Goal: Task Accomplishment & Management: Use online tool/utility

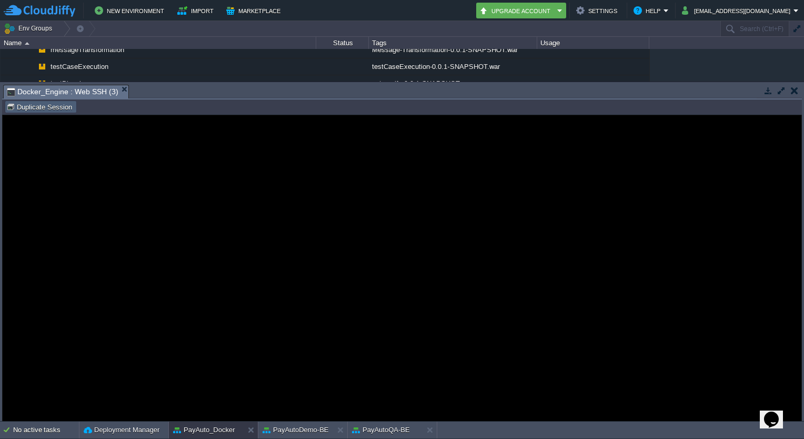
click at [65, 111] on button "Duplicate Session" at bounding box center [40, 106] width 69 height 9
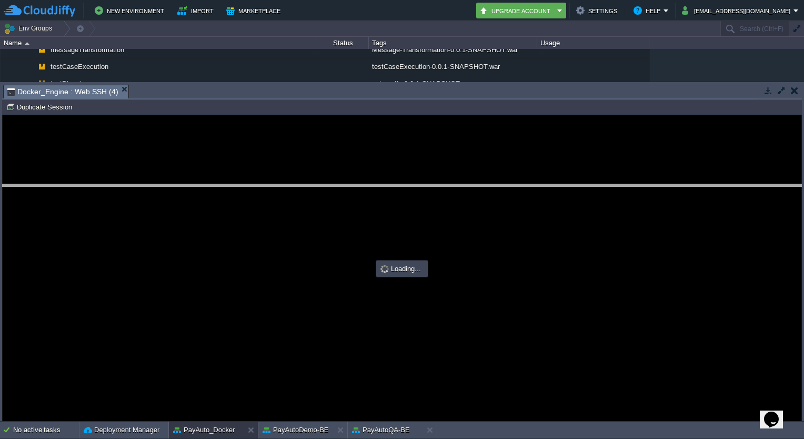
drag, startPoint x: 188, startPoint y: 86, endPoint x: 224, endPoint y: 192, distance: 111.5
click at [224, 192] on body "New Environment Import Marketplace Bonus ₹0.00 Upgrade Account Settings Help [E…" at bounding box center [402, 219] width 804 height 439
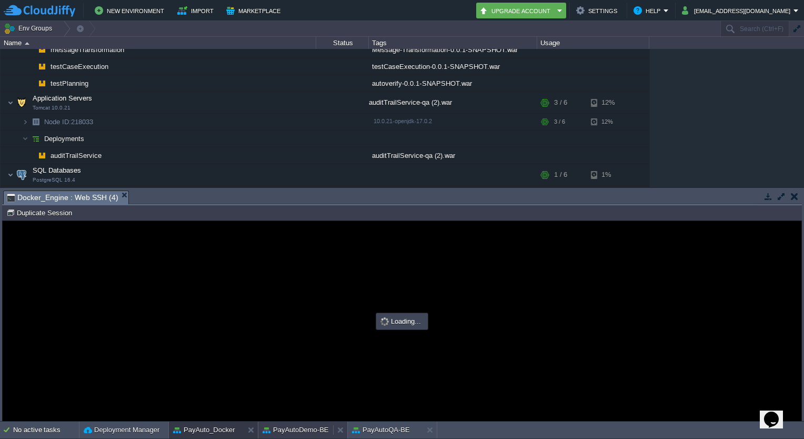
click at [295, 428] on button "PayAutoDemo-BE" at bounding box center [296, 430] width 66 height 11
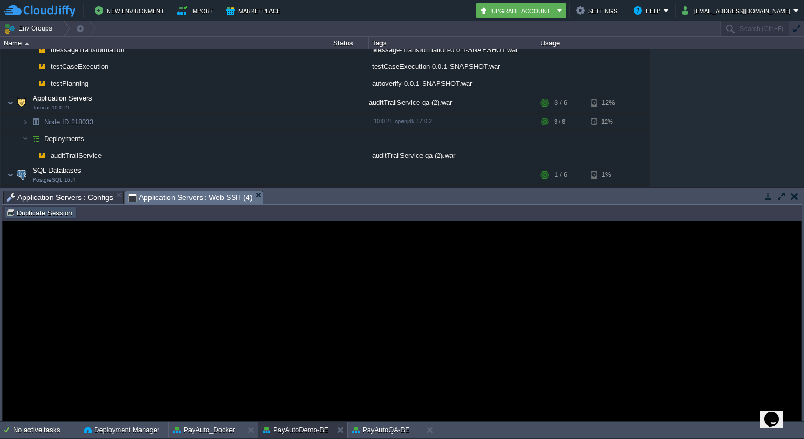
click at [45, 214] on button "Duplicate Session" at bounding box center [40, 212] width 69 height 9
click at [80, 197] on span "Application Servers : Configs" at bounding box center [60, 197] width 106 height 13
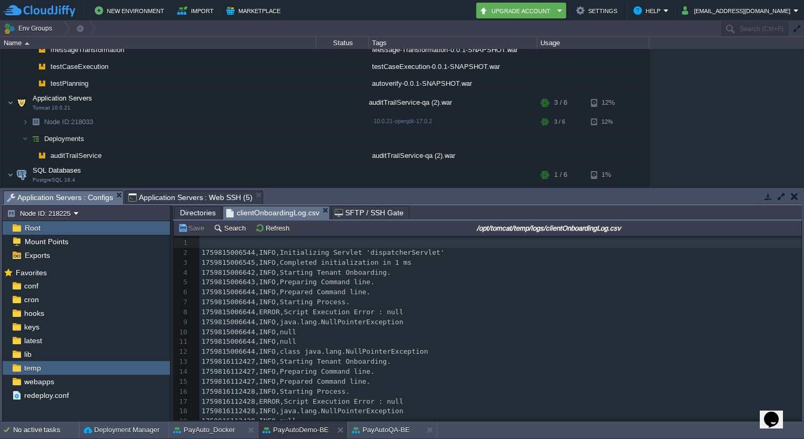
scroll to position [38, 0]
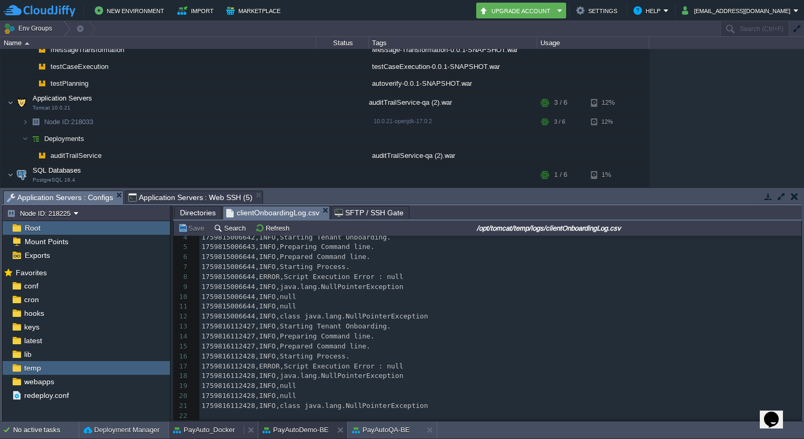
click at [223, 433] on button "PayAuto_Docker" at bounding box center [204, 430] width 62 height 11
type input "#000000"
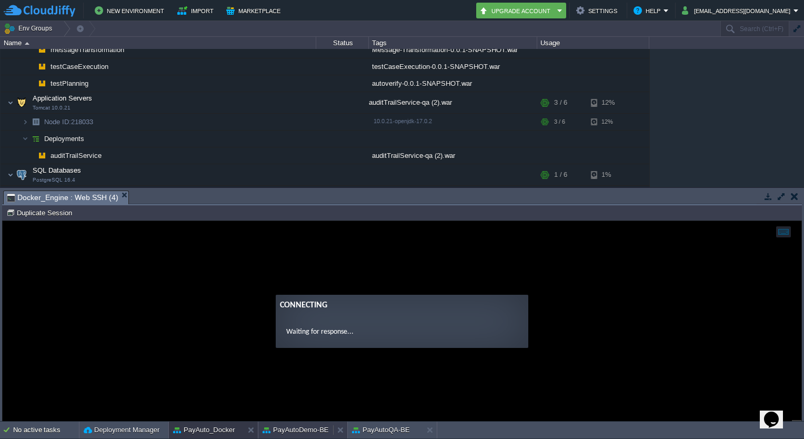
click at [308, 426] on button "PayAutoDemo-BE" at bounding box center [296, 430] width 66 height 11
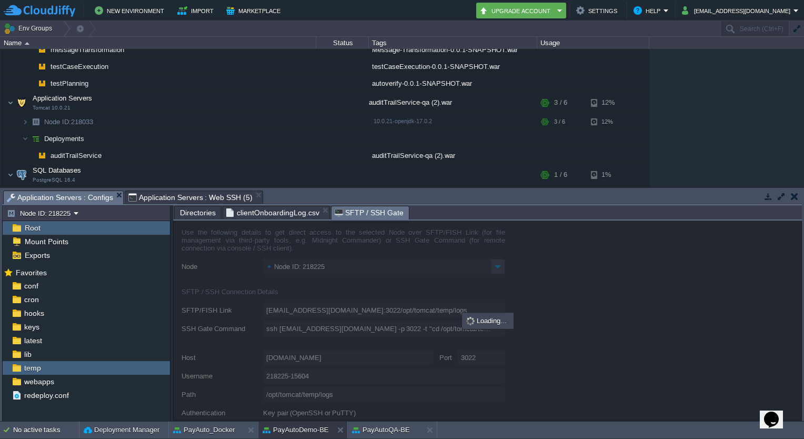
click at [351, 212] on span "SFTP / SSH Gate" at bounding box center [369, 212] width 69 height 13
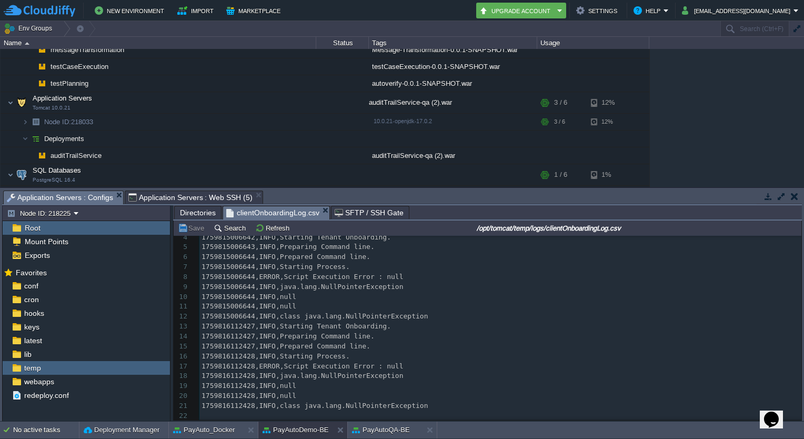
click at [274, 206] on span "clientOnboardingLog.csv" at bounding box center [272, 212] width 93 height 13
type input "#000000"
click at [208, 195] on span "Application Servers : Web SSH (5)" at bounding box center [190, 197] width 124 height 13
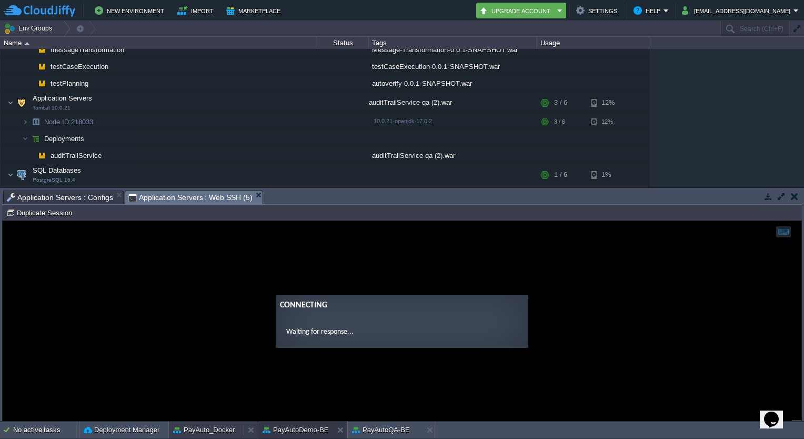
click at [223, 426] on button "PayAuto_Docker" at bounding box center [204, 430] width 62 height 11
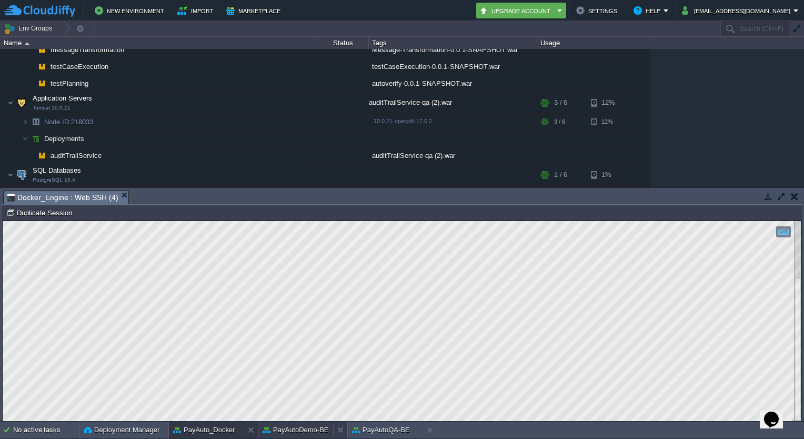
click at [276, 422] on div "PayAutoDemo-BE" at bounding box center [295, 430] width 75 height 17
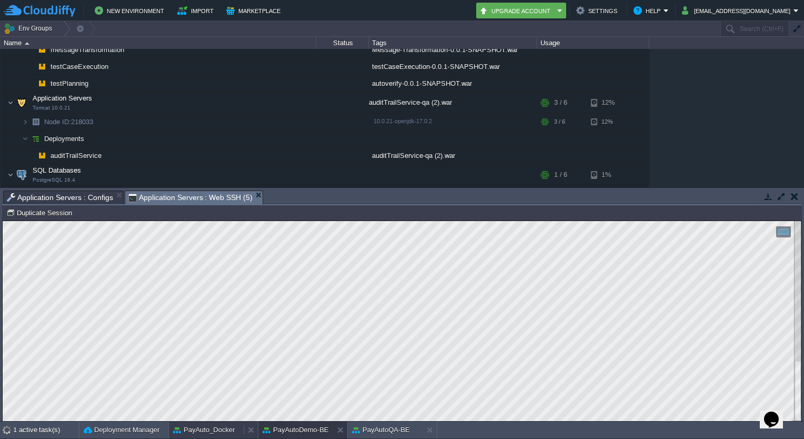
click at [201, 432] on button "PayAuto_Docker" at bounding box center [204, 430] width 62 height 11
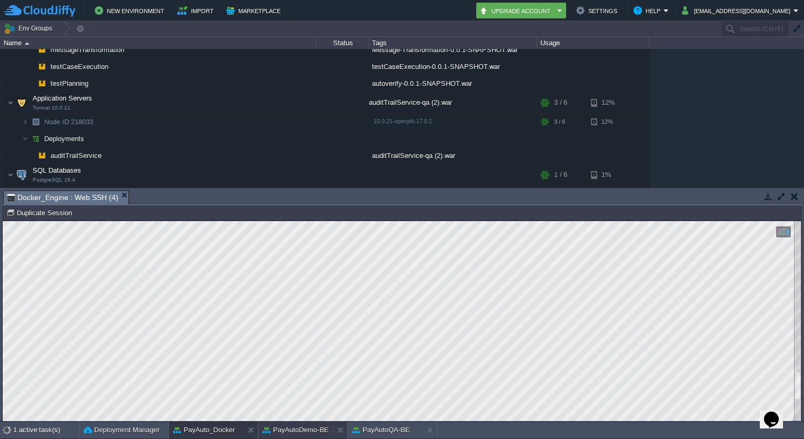
click at [310, 435] on button "PayAutoDemo-BE" at bounding box center [296, 430] width 66 height 11
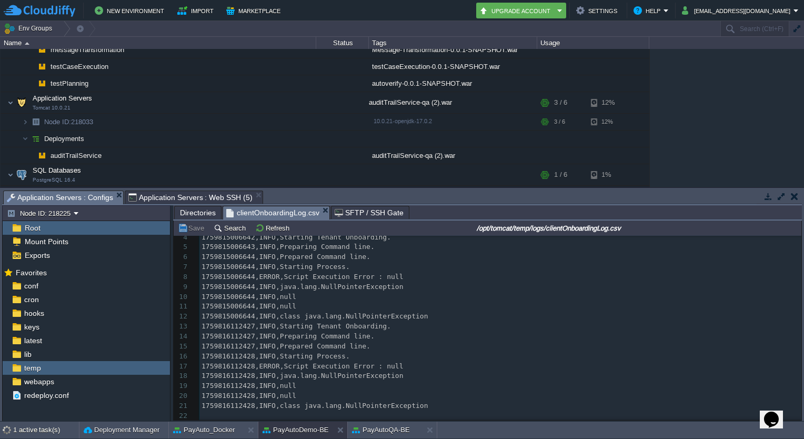
click at [67, 197] on span "Application Servers : Configs" at bounding box center [60, 197] width 106 height 13
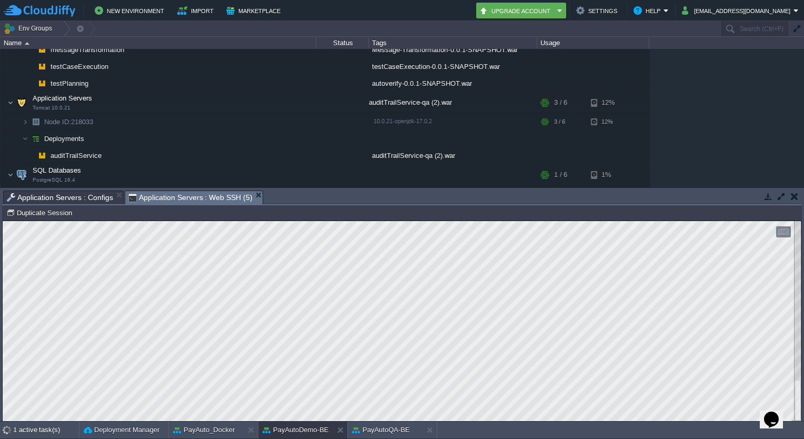
click at [163, 195] on span "Application Servers : Web SSH (5)" at bounding box center [190, 197] width 124 height 13
click at [200, 435] on div "PayAuto_Docker" at bounding box center [206, 430] width 75 height 17
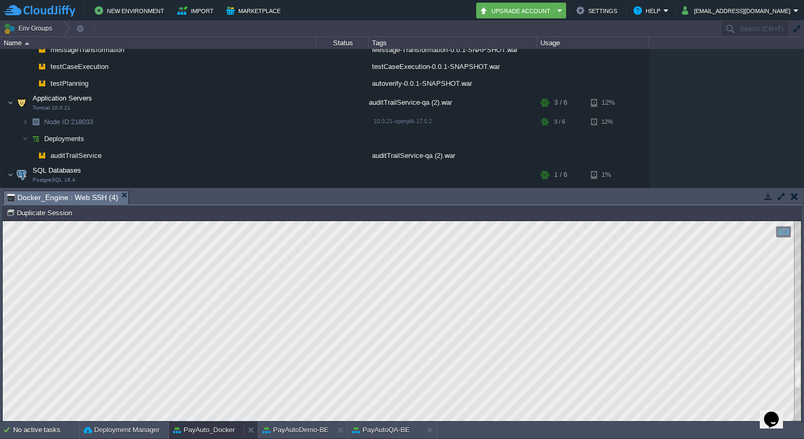
click at [218, 433] on button "PayAuto_Docker" at bounding box center [204, 430] width 62 height 11
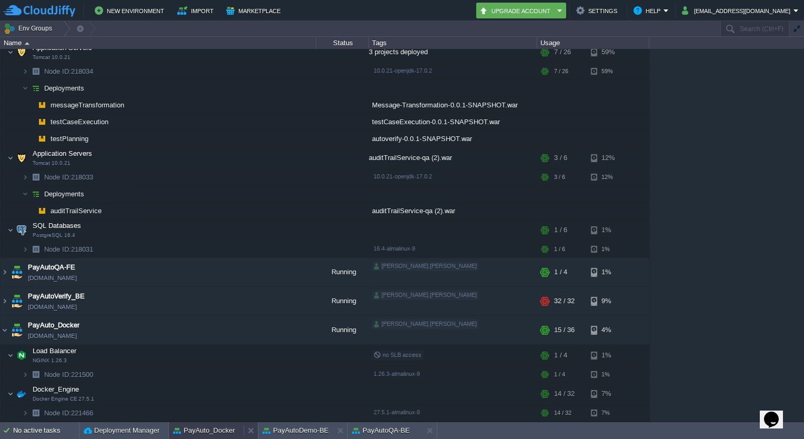
scroll to position [527, 0]
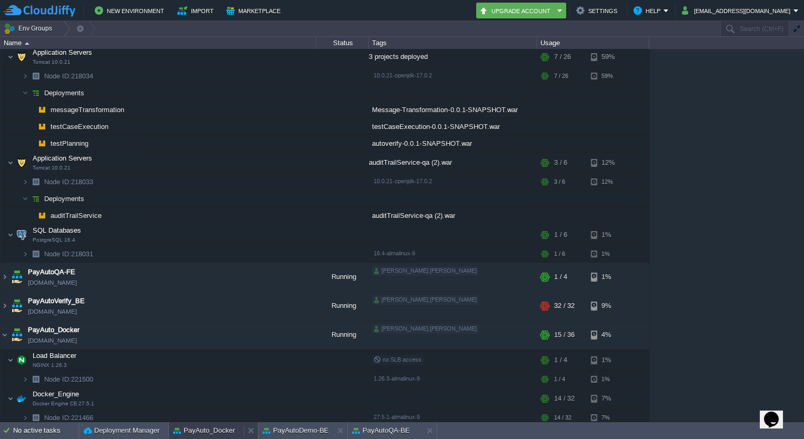
click at [216, 430] on button "PayAuto_Docker" at bounding box center [204, 430] width 62 height 11
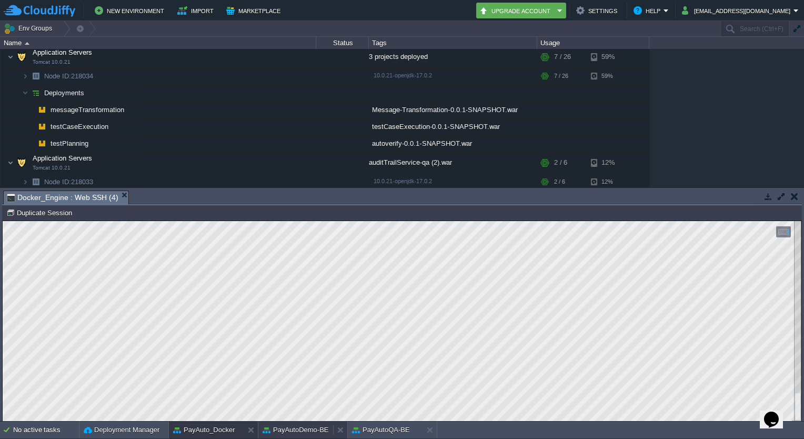
click at [320, 429] on button "PayAutoDemo-BE" at bounding box center [296, 430] width 66 height 11
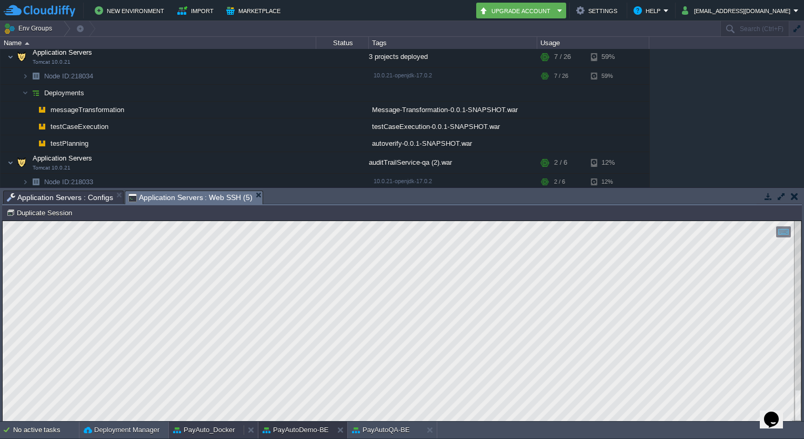
click at [195, 430] on button "PayAuto_Docker" at bounding box center [204, 430] width 62 height 11
